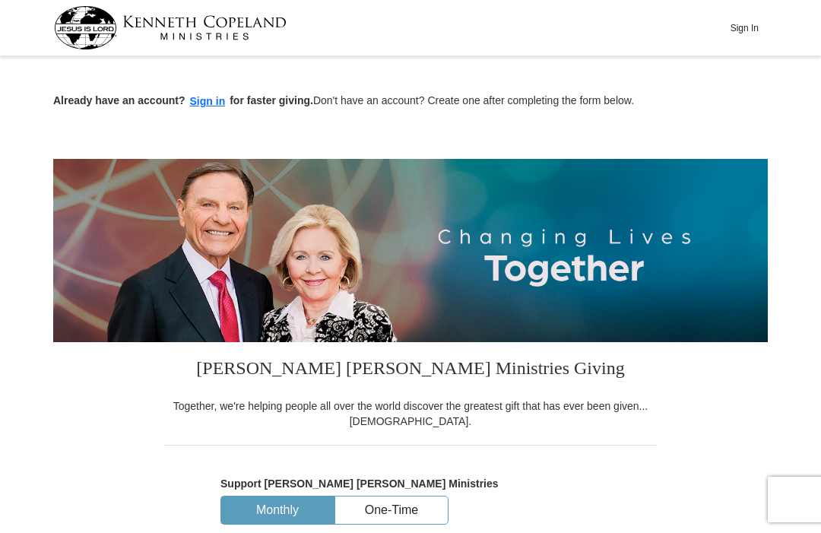
click at [201, 100] on button "Sign in" at bounding box center [208, 101] width 45 height 17
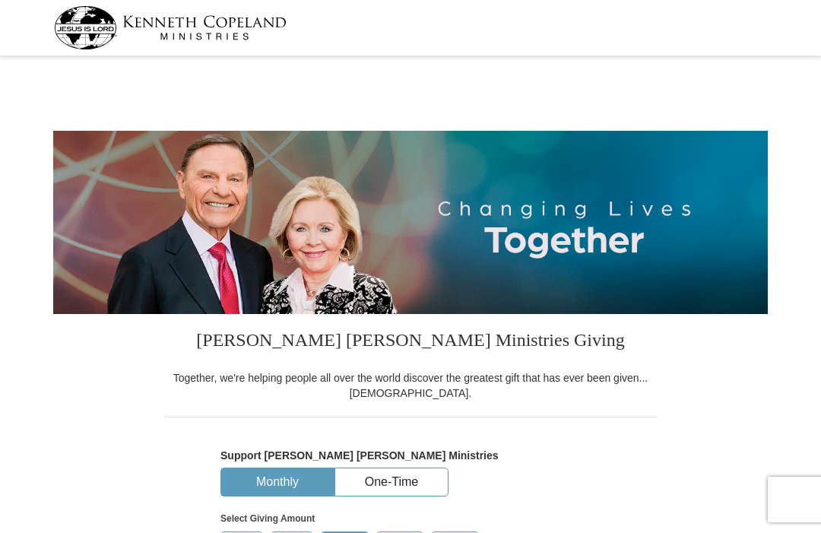
select select "[GEOGRAPHIC_DATA]"
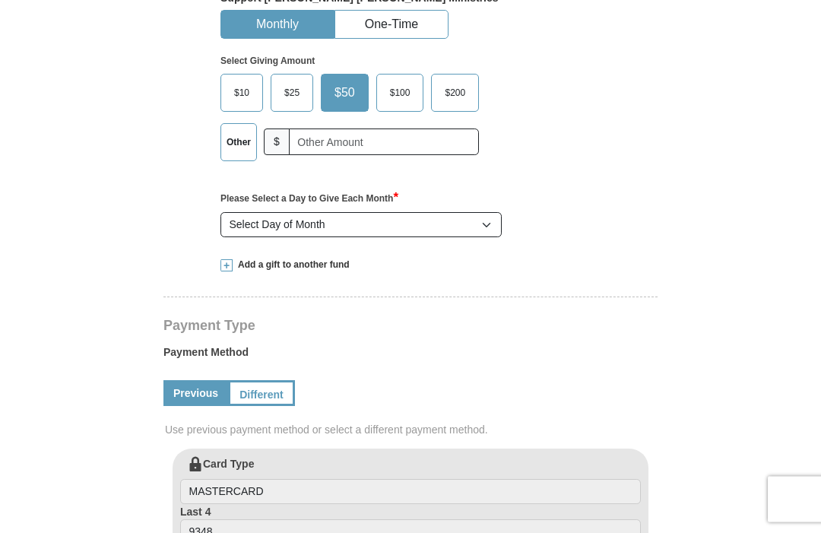
scroll to position [456, 0]
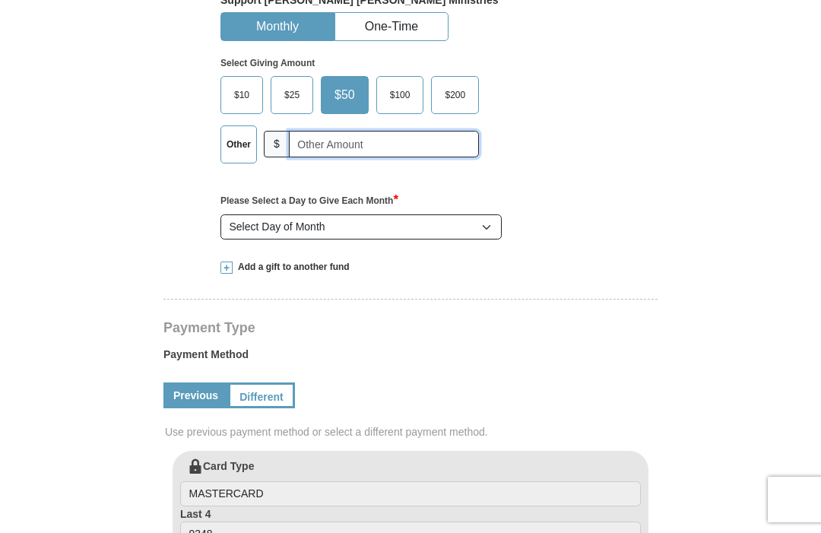
click at [319, 138] on input "text" at bounding box center [384, 144] width 190 height 27
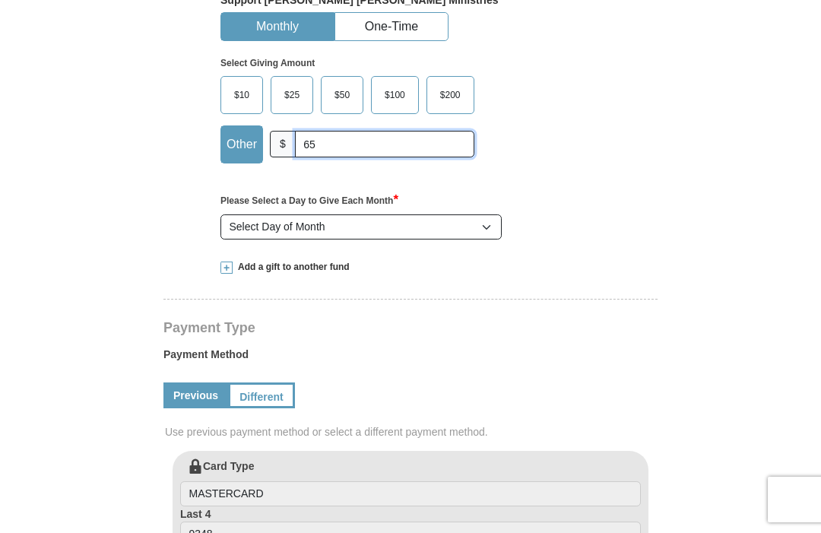
scroll to position [455, 0]
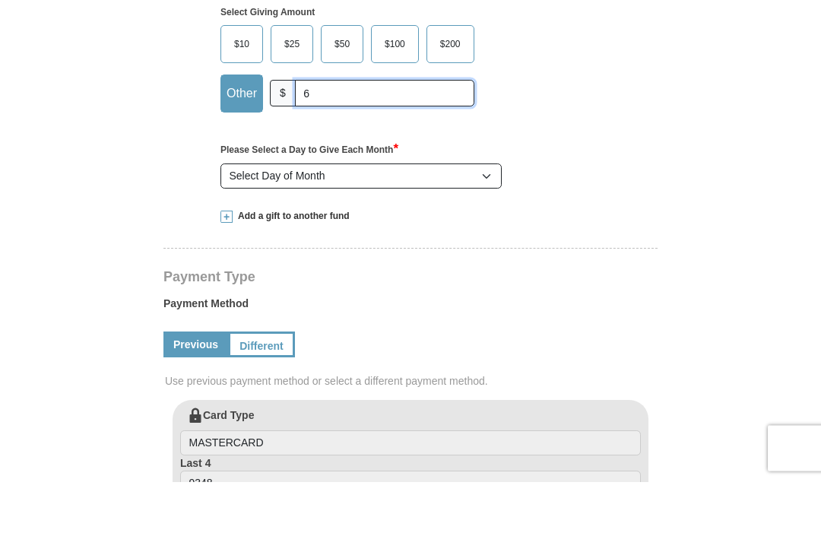
type input "65"
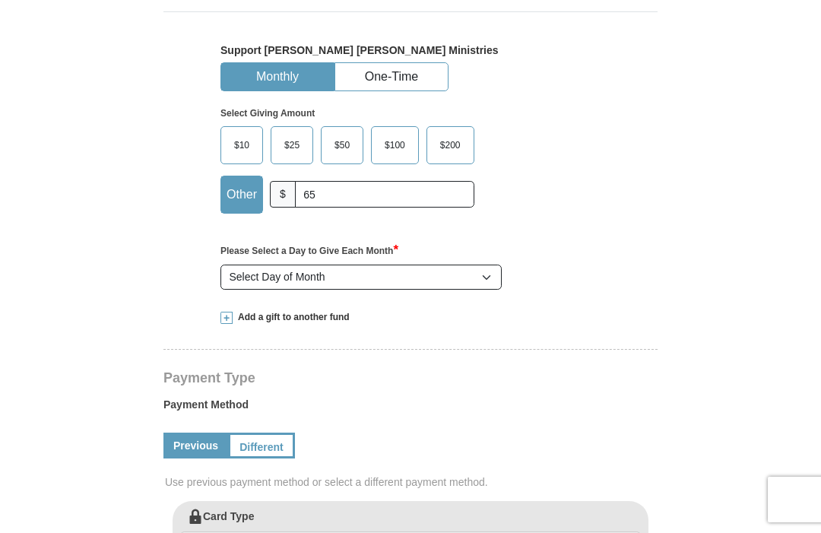
scroll to position [395, 0]
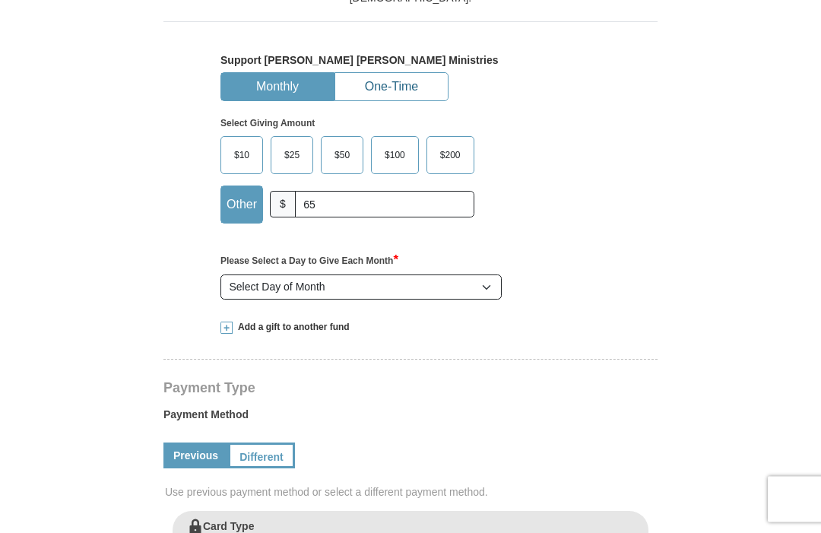
click at [390, 84] on button "One-Time" at bounding box center [391, 88] width 113 height 28
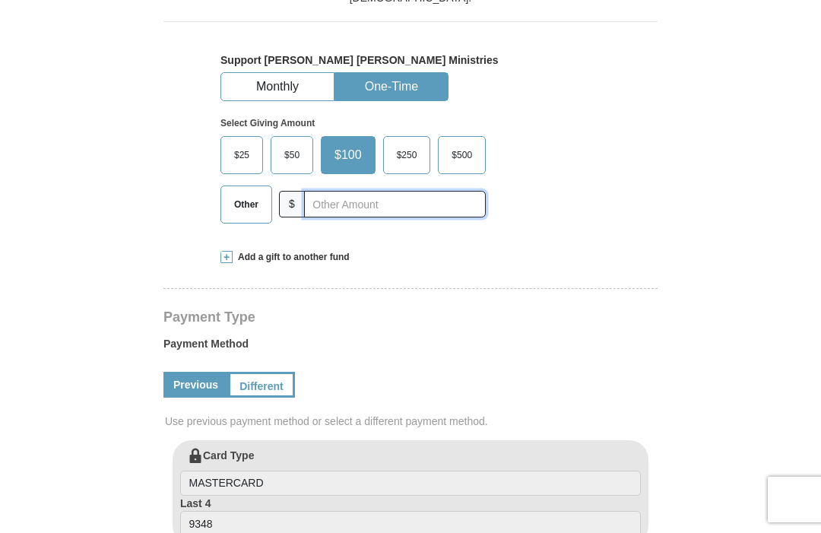
click at [324, 202] on input "text" at bounding box center [395, 204] width 182 height 27
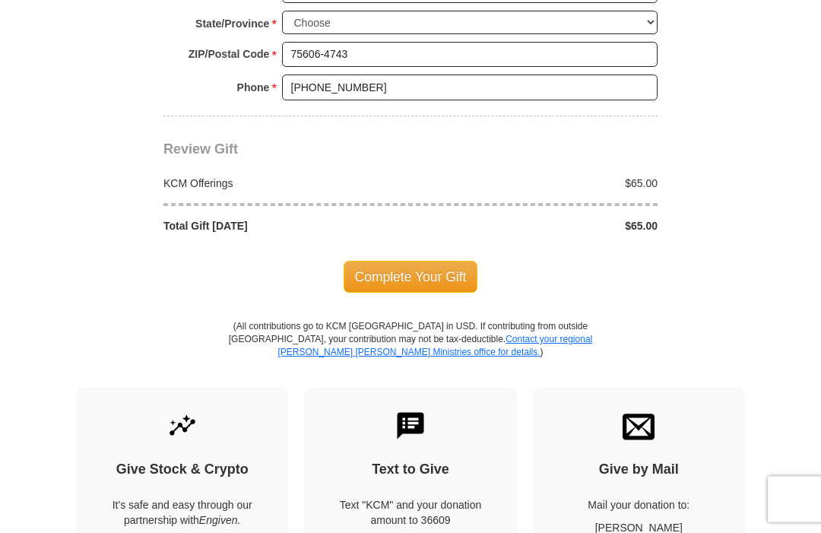
scroll to position [1270, 0]
type input "65"
click at [397, 262] on span "Complete Your Gift" at bounding box center [411, 277] width 135 height 32
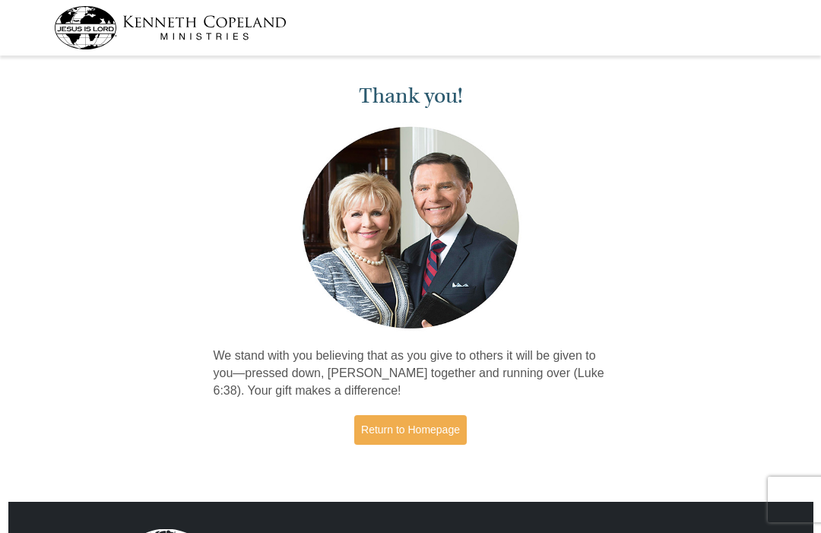
click at [408, 423] on link "Return to Homepage" at bounding box center [410, 430] width 113 height 30
